Goal: Navigation & Orientation: Find specific page/section

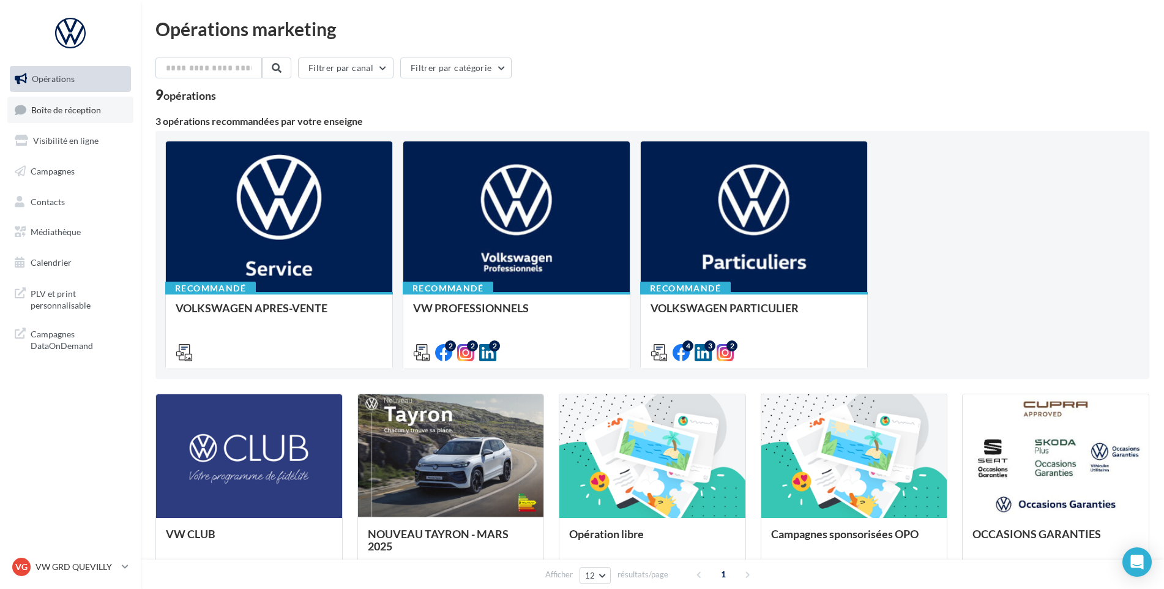
click at [53, 113] on span "Boîte de réception" at bounding box center [66, 109] width 70 height 10
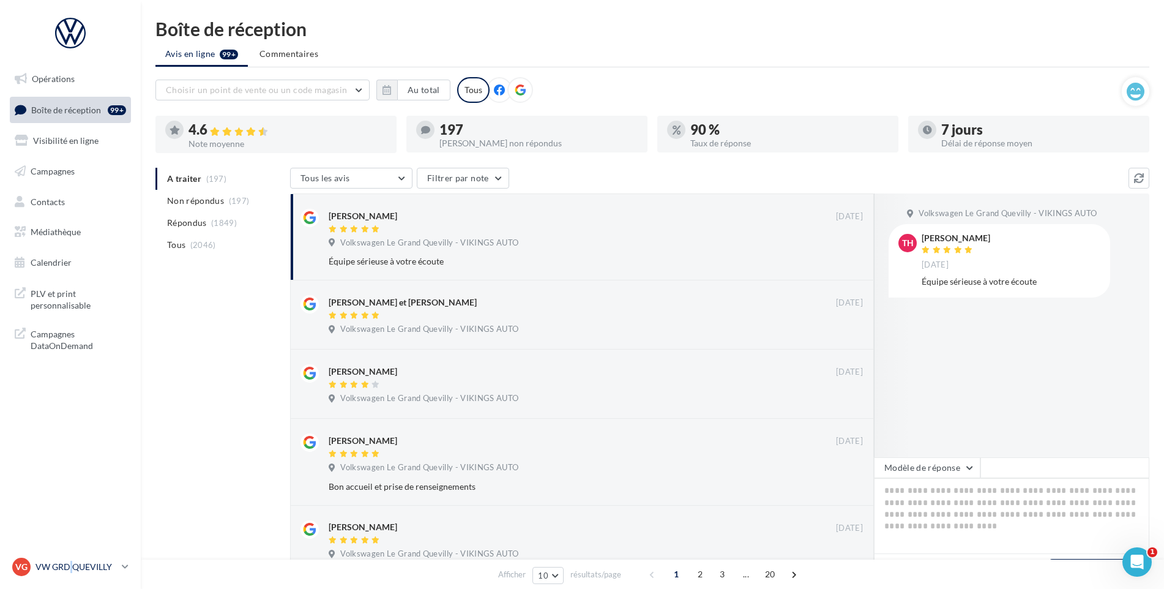
click at [70, 567] on p "VW GRD QUEVILLY" at bounding box center [75, 567] width 81 height 12
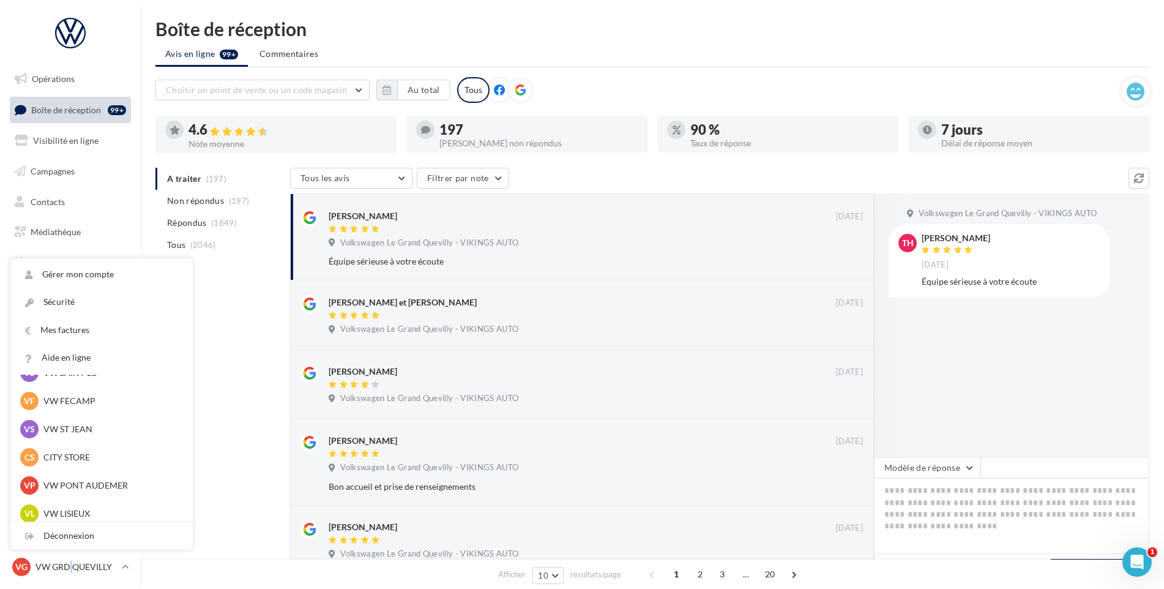
scroll to position [245, 0]
click at [92, 431] on p "VW LISIEUX" at bounding box center [110, 431] width 135 height 12
